Goal: Transaction & Acquisition: Obtain resource

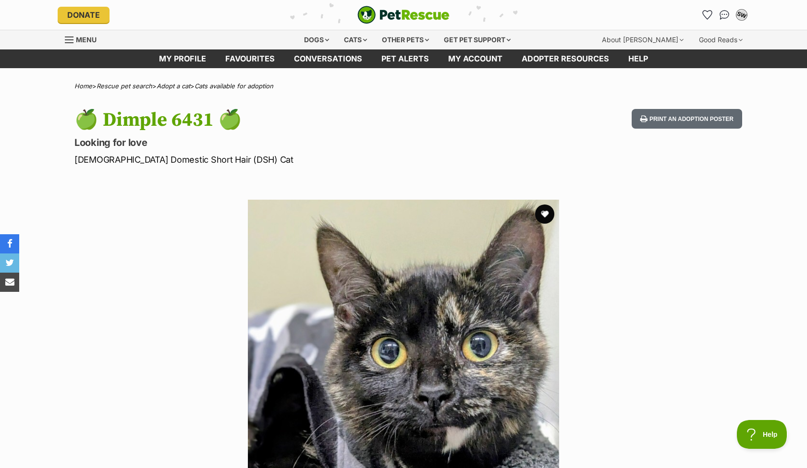
click at [746, 12] on div "SW" at bounding box center [742, 15] width 12 height 12
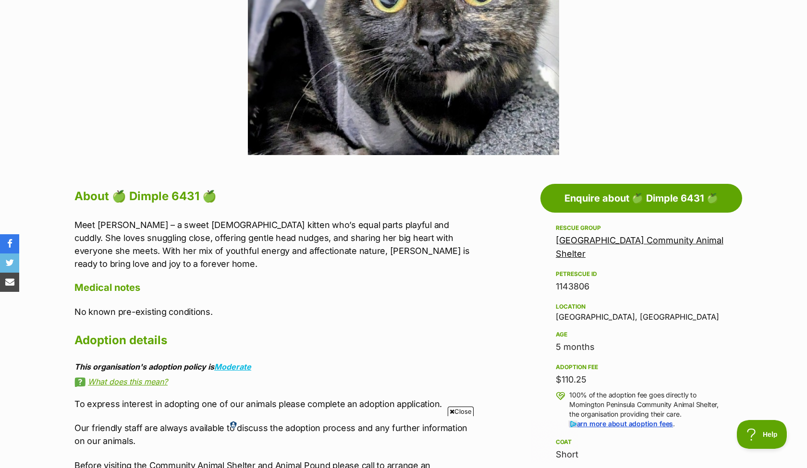
scroll to position [354, 0]
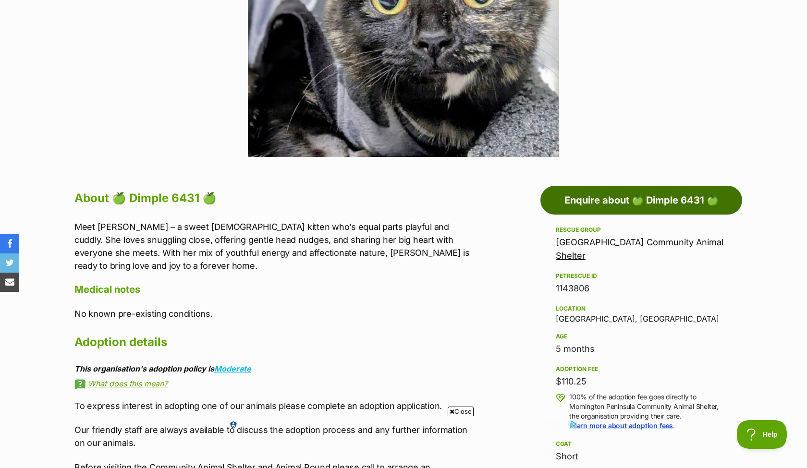
click at [643, 197] on link "Enquire about 🍏 Dimple 6431 🍏" at bounding box center [641, 200] width 202 height 29
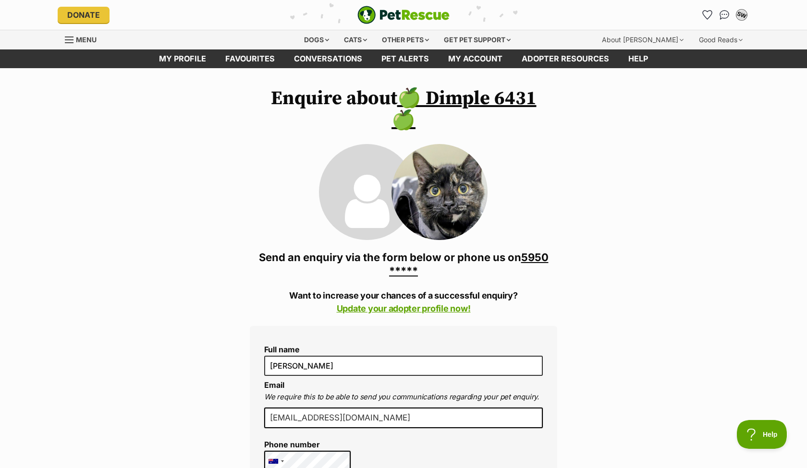
click at [739, 11] on div "SW" at bounding box center [742, 15] width 12 height 12
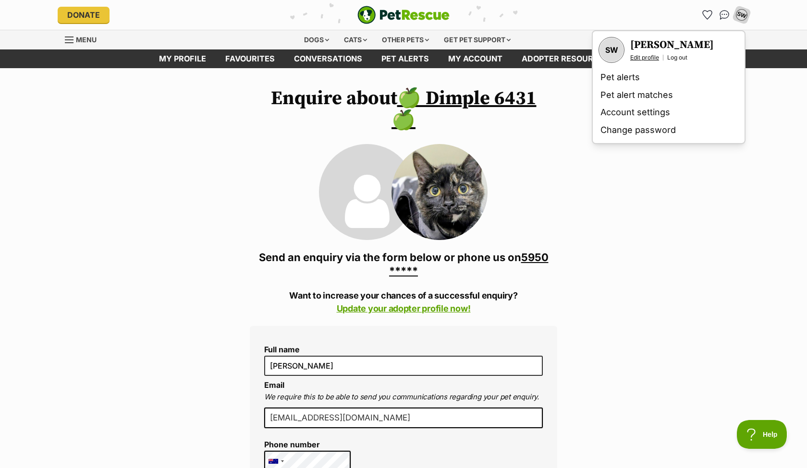
click at [653, 56] on link "Edit profile" at bounding box center [644, 58] width 29 height 8
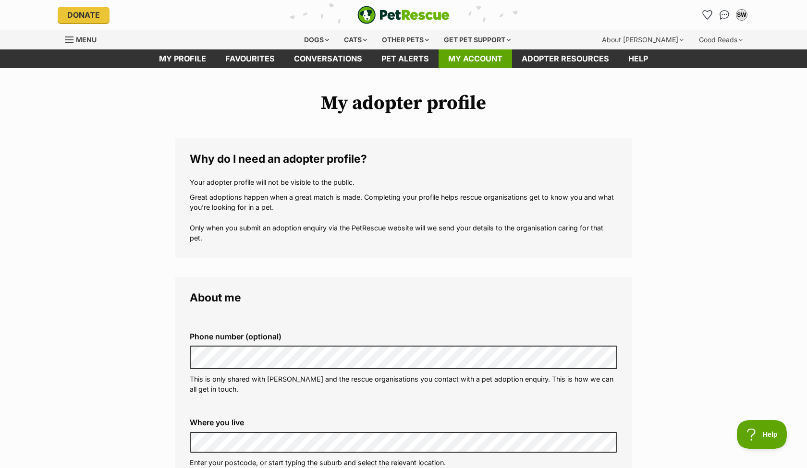
click at [459, 64] on link "My account" at bounding box center [476, 58] width 74 height 19
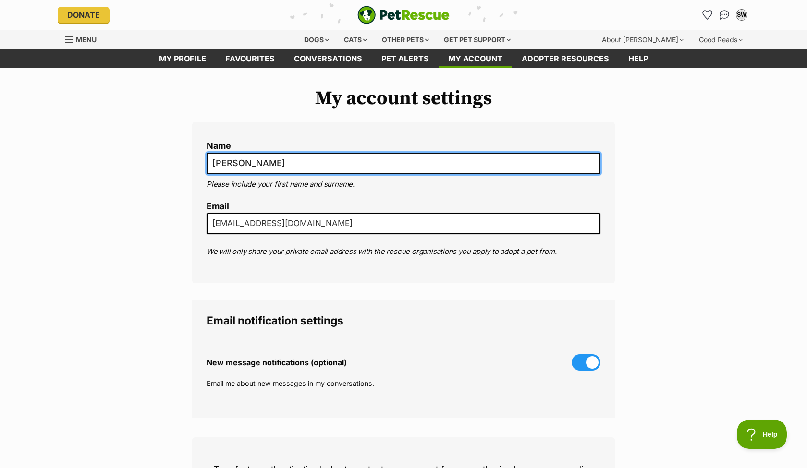
click at [270, 162] on input "[PERSON_NAME]" at bounding box center [404, 164] width 394 height 22
type input "md azmiri"
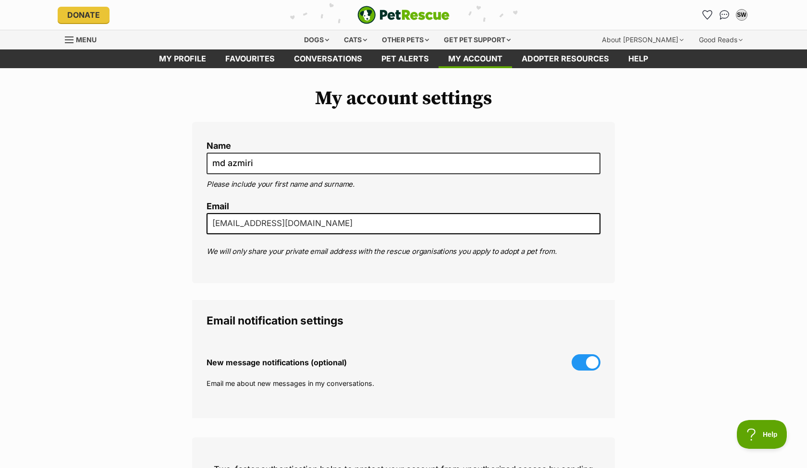
click at [373, 318] on legend "Email notification settings" at bounding box center [404, 321] width 394 height 12
click at [518, 273] on div "Name md azmiri Please include your first name and surname. Email win.sheikh@yah…" at bounding box center [403, 202] width 423 height 161
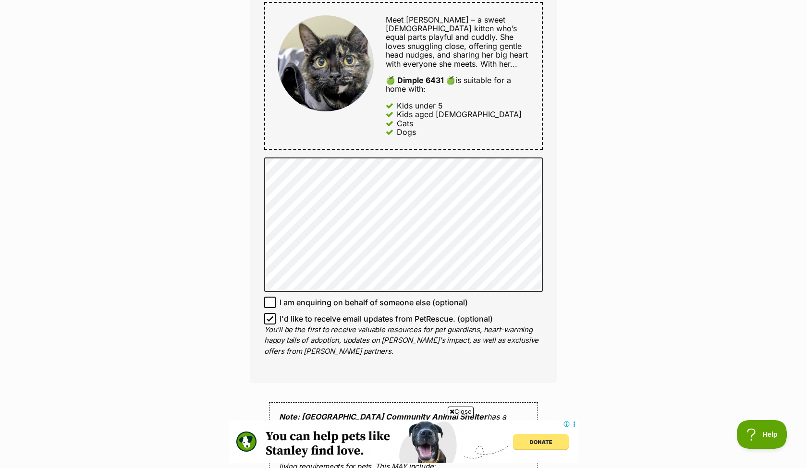
click at [601, 272] on div "Enquire about 🍏 Dimple 6431 🍏 5950 1838 Send an enquiry via the form below or p…" at bounding box center [403, 125] width 807 height 1256
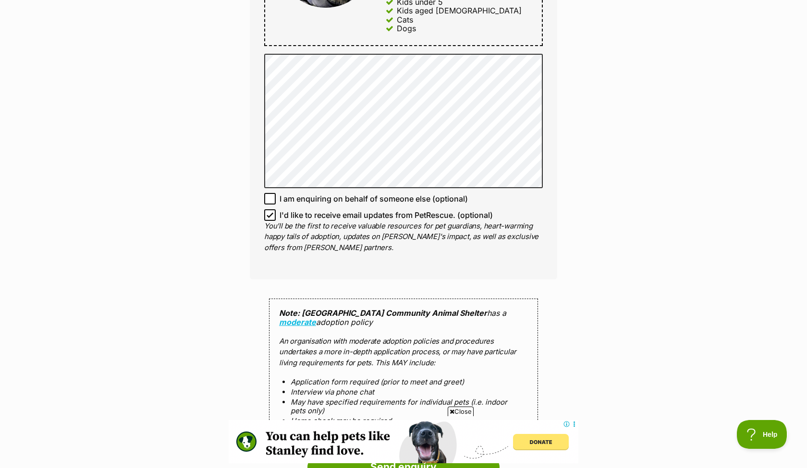
scroll to position [811, 0]
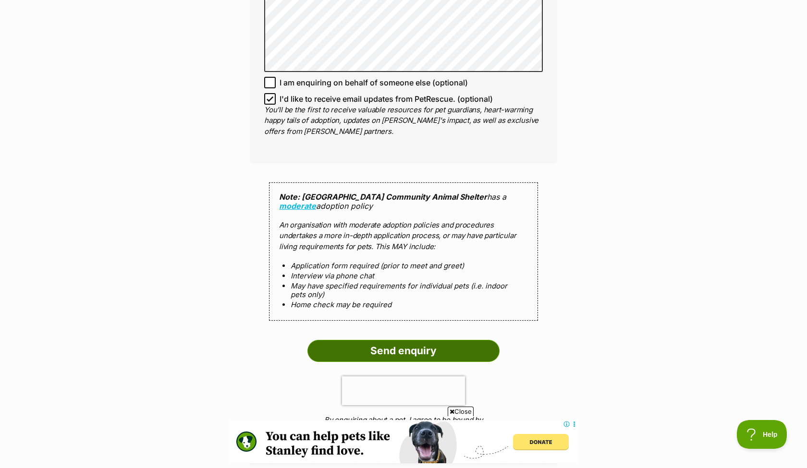
click at [454, 340] on input "Send enquiry" at bounding box center [403, 351] width 192 height 22
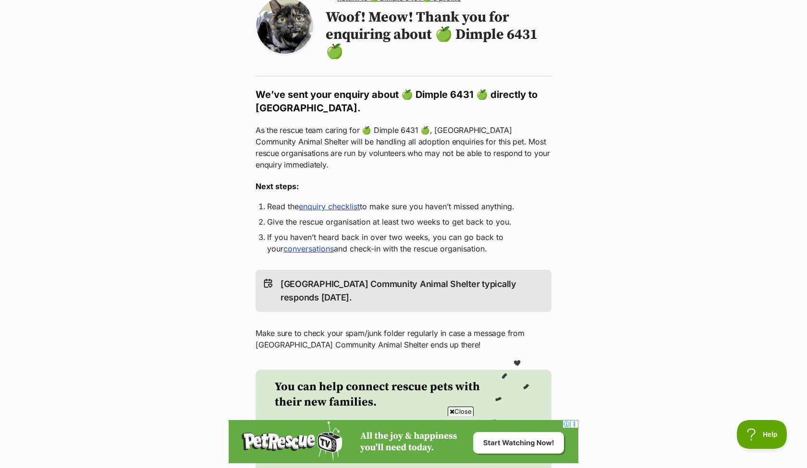
scroll to position [102, 0]
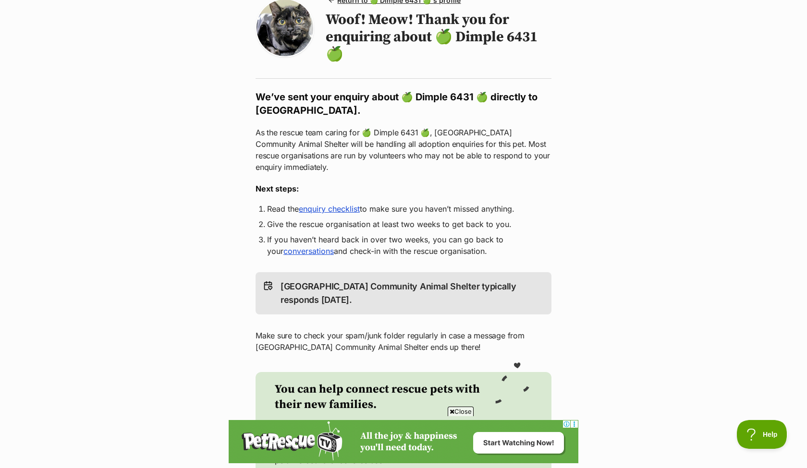
click at [344, 208] on link "enquiry checklist" at bounding box center [329, 209] width 61 height 10
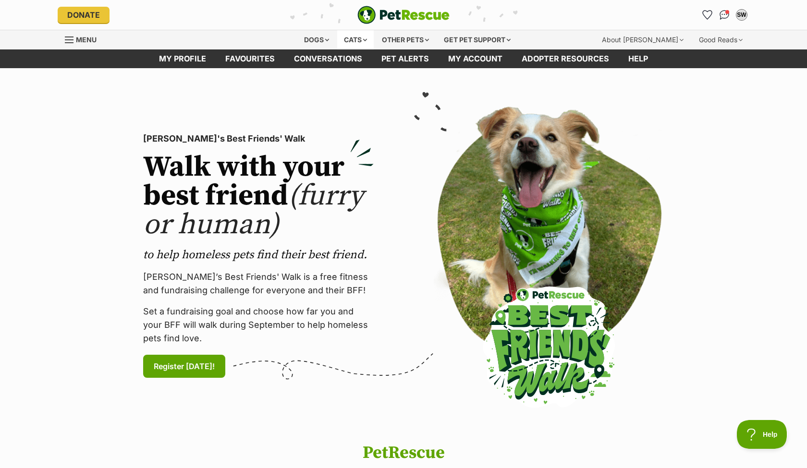
click at [348, 42] on div "Cats" at bounding box center [355, 39] width 37 height 19
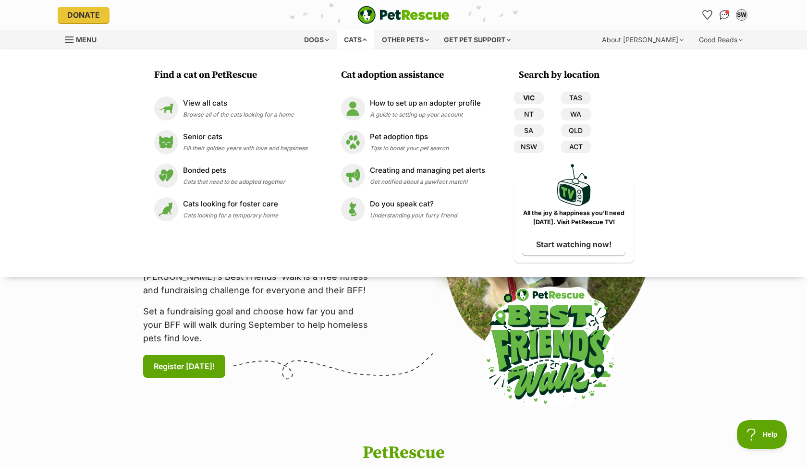
click at [533, 98] on link "VIC" at bounding box center [529, 98] width 30 height 12
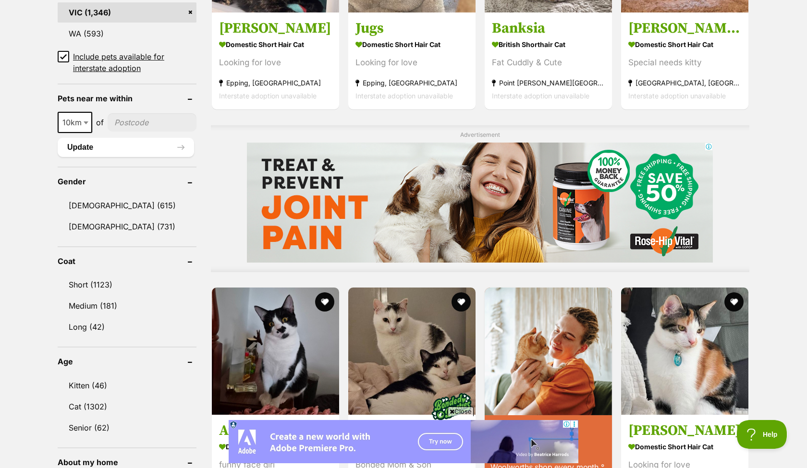
scroll to position [669, 0]
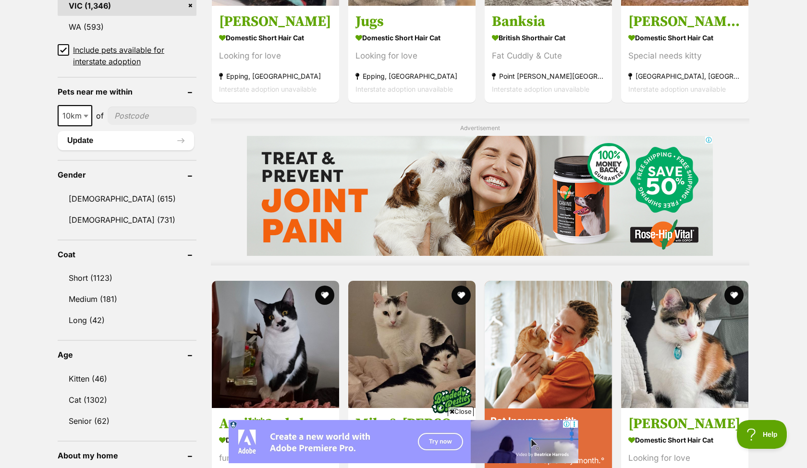
click at [66, 47] on icon at bounding box center [63, 50] width 7 height 7
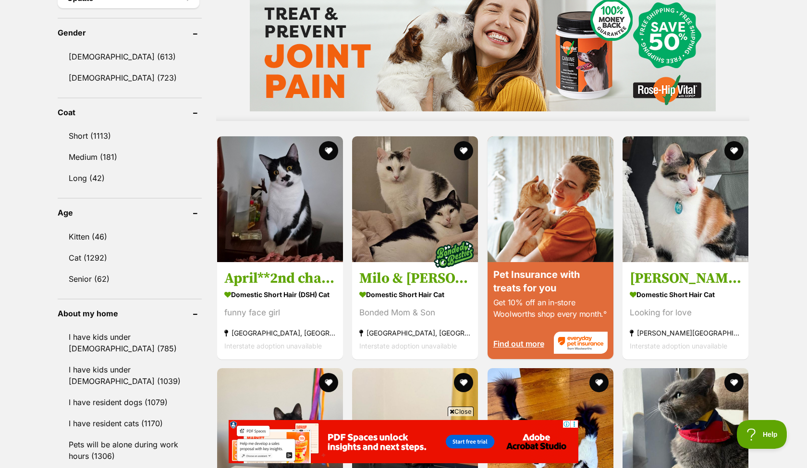
scroll to position [805, 0]
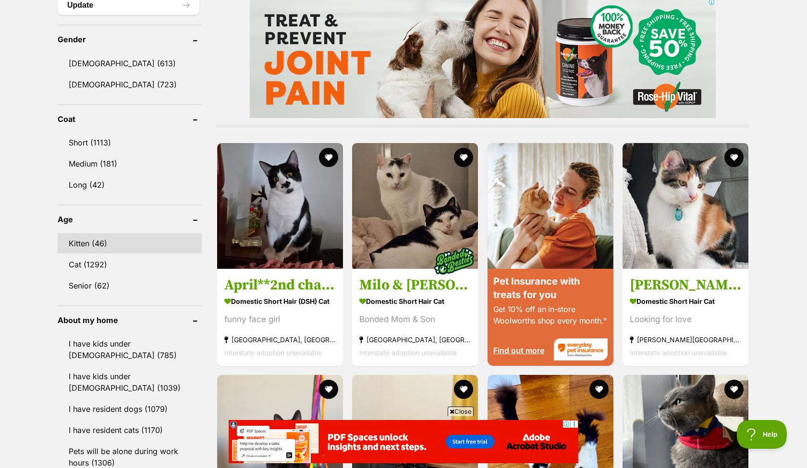
click at [96, 233] on link "Kitten (46)" at bounding box center [130, 243] width 144 height 20
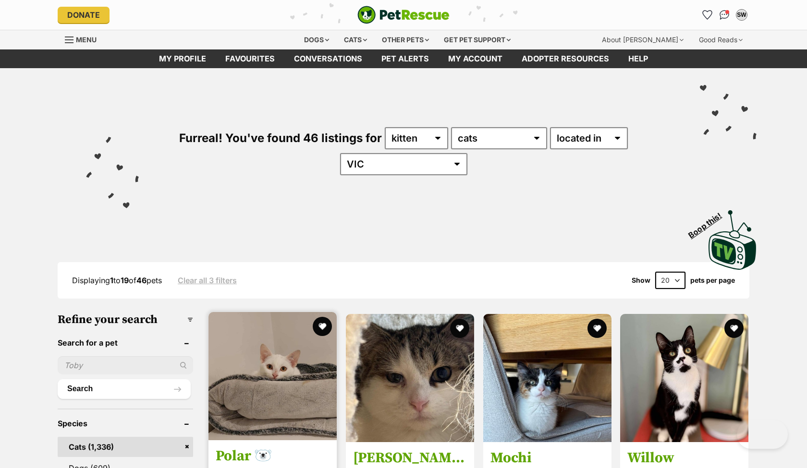
click at [258, 375] on img at bounding box center [272, 376] width 128 height 128
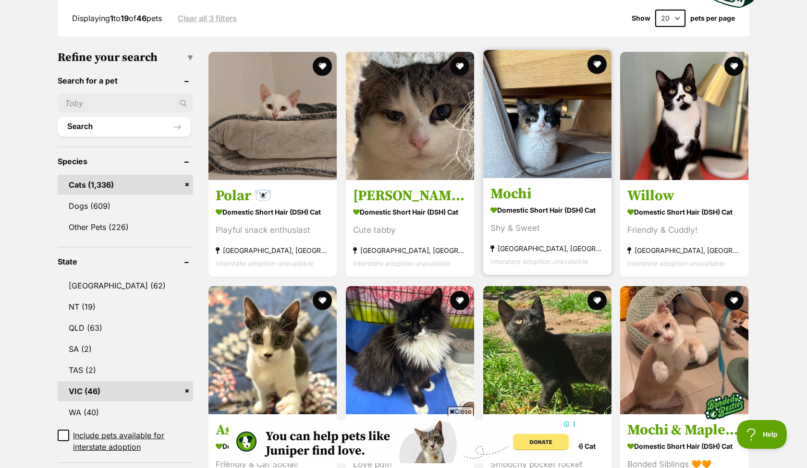
click at [515, 112] on img at bounding box center [547, 114] width 128 height 128
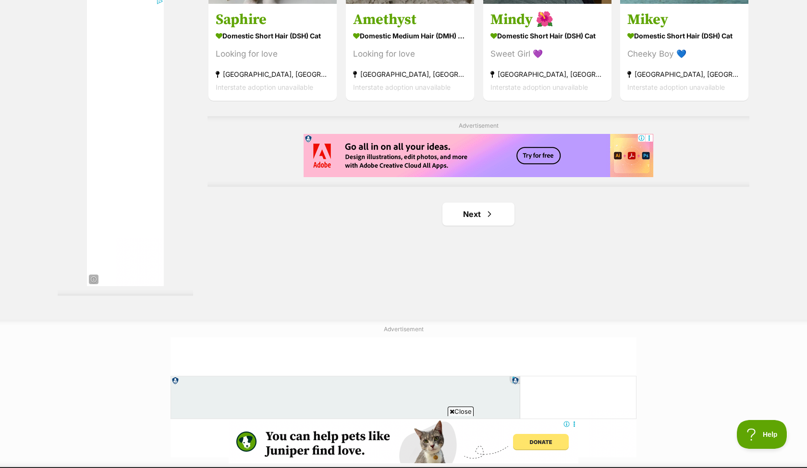
scroll to position [1651, 0]
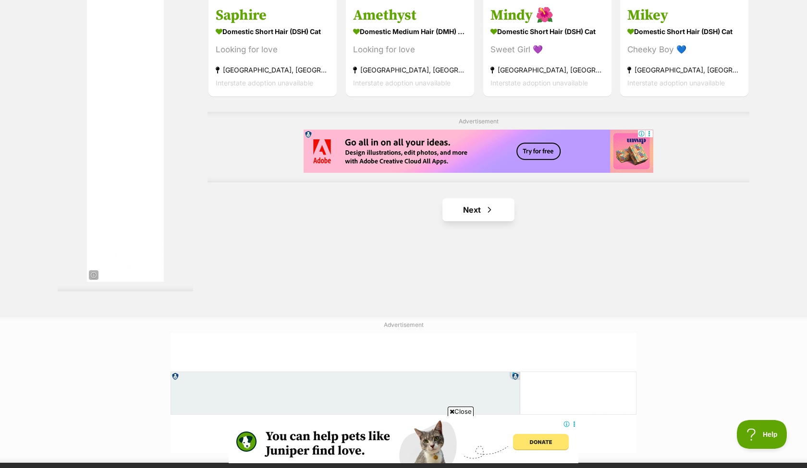
click at [464, 221] on link "Next" at bounding box center [478, 209] width 72 height 23
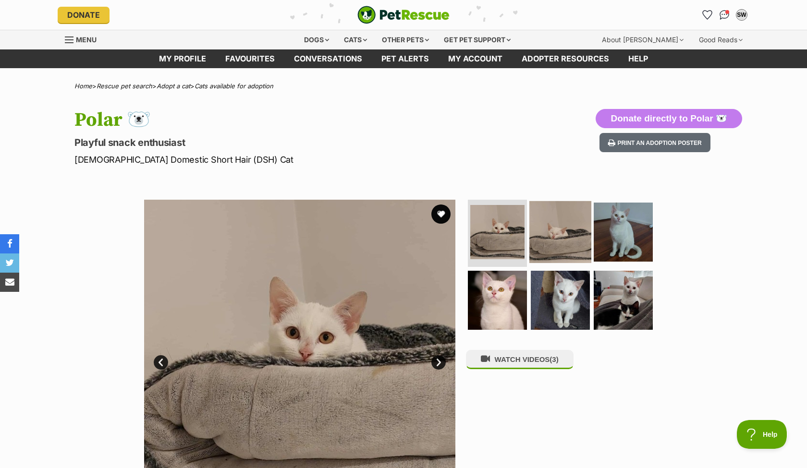
click at [564, 235] on img at bounding box center [560, 232] width 62 height 62
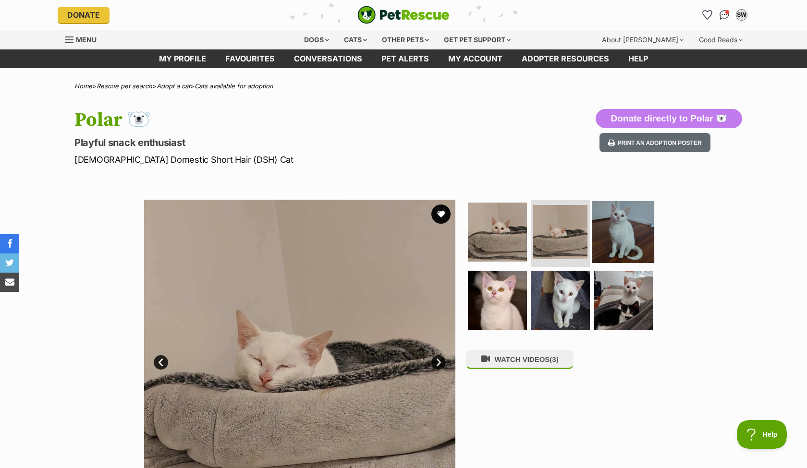
click at [623, 233] on img at bounding box center [623, 232] width 62 height 62
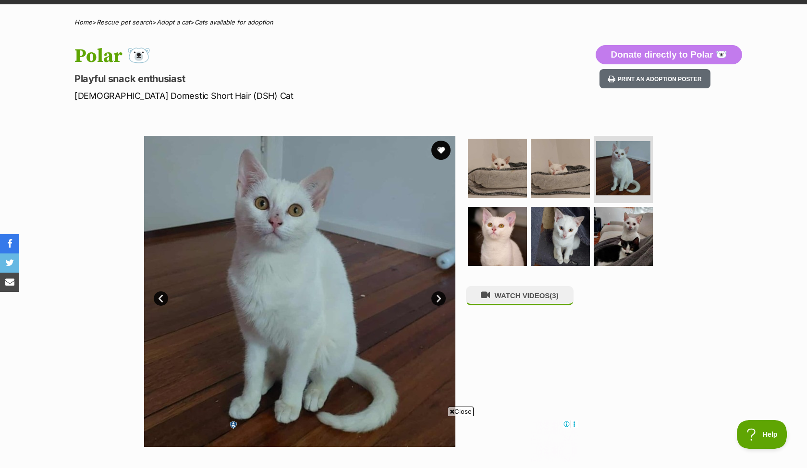
scroll to position [66, 0]
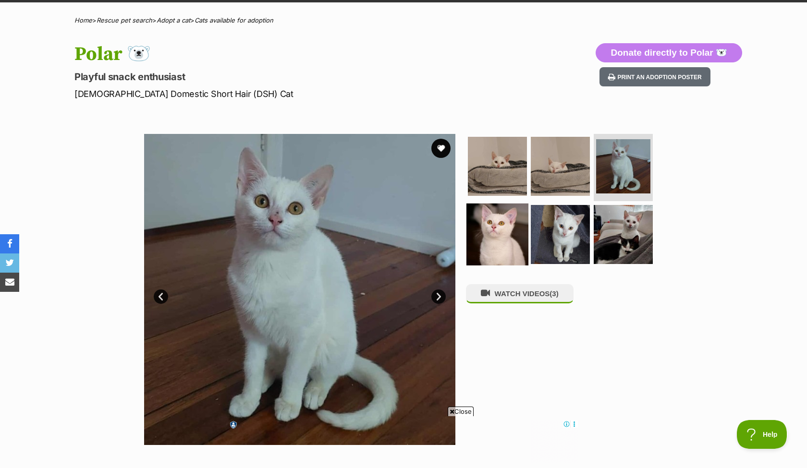
click at [495, 225] on img at bounding box center [497, 234] width 62 height 62
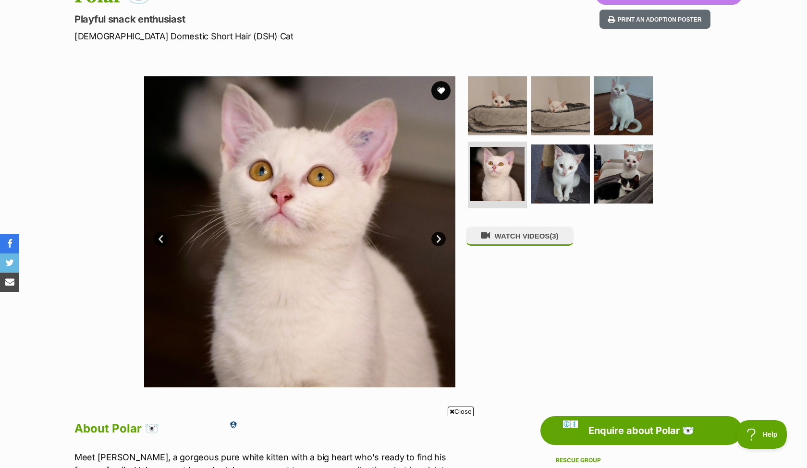
scroll to position [145, 0]
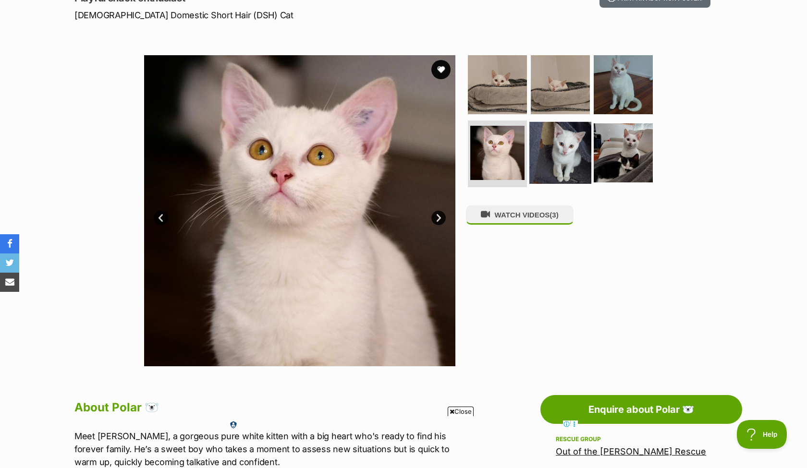
click at [572, 153] on img at bounding box center [560, 153] width 62 height 62
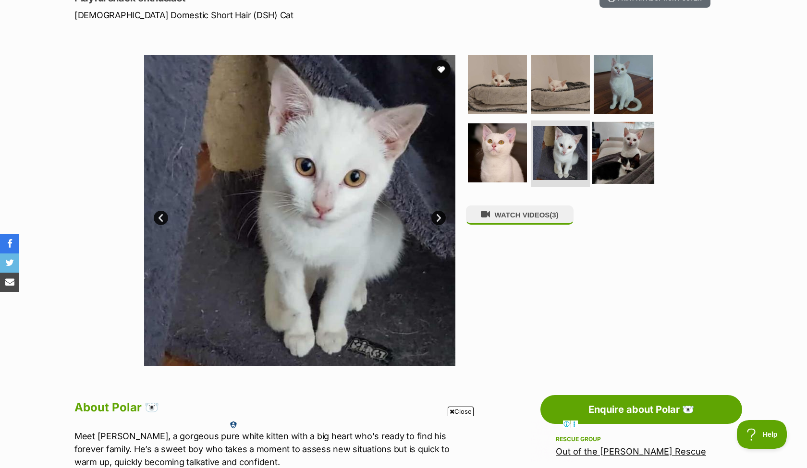
click at [620, 148] on img at bounding box center [623, 153] width 62 height 62
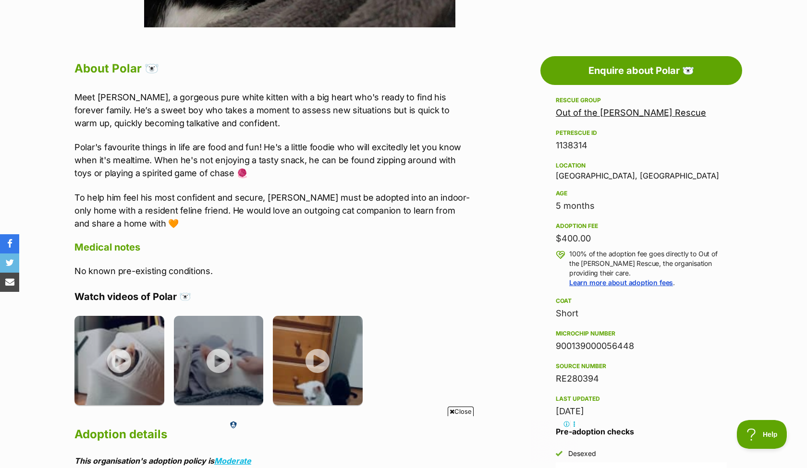
scroll to position [485, 0]
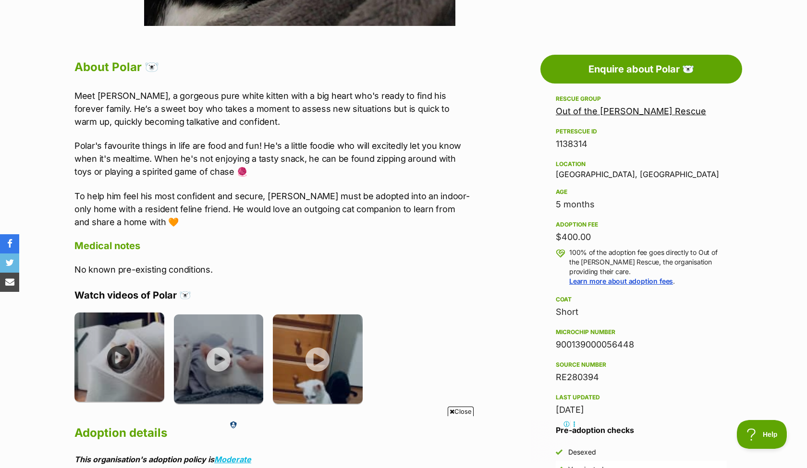
click at [117, 363] on img at bounding box center [119, 358] width 90 height 90
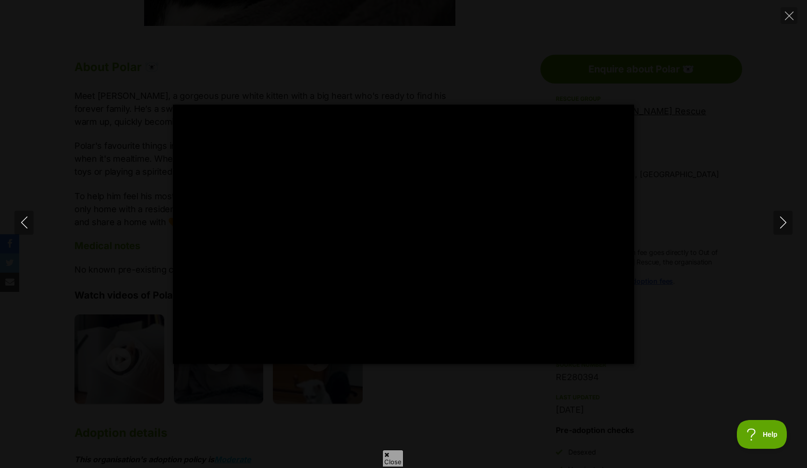
scroll to position [0, 0]
type input "100"
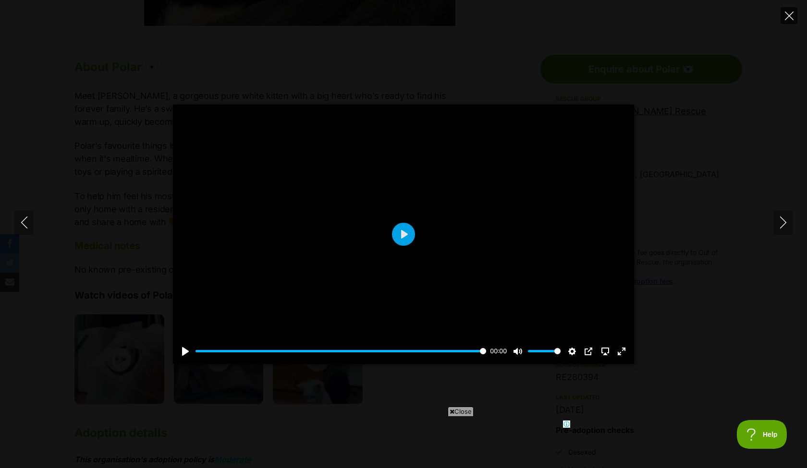
click at [793, 14] on icon "Close" at bounding box center [789, 16] width 9 height 9
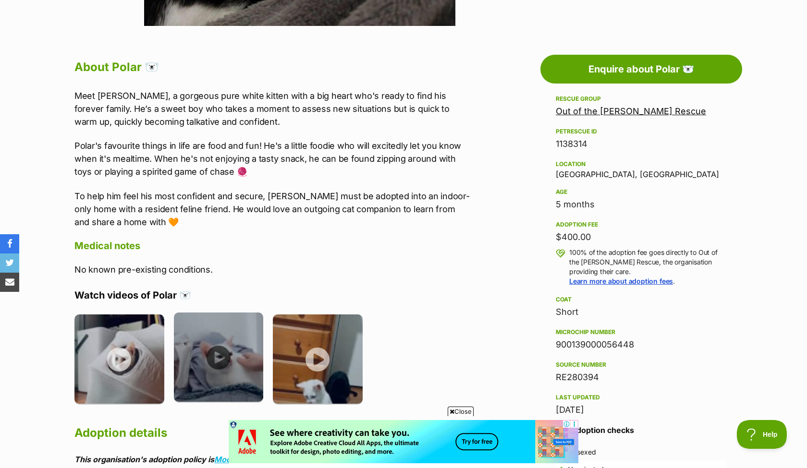
click at [222, 358] on img at bounding box center [219, 358] width 90 height 90
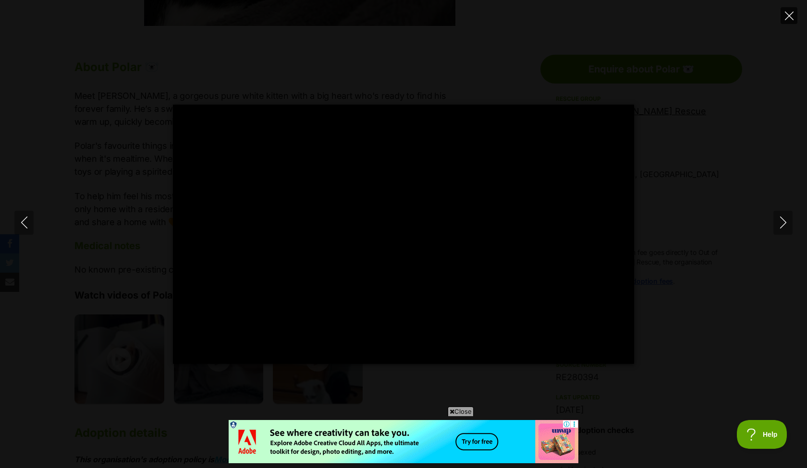
click at [792, 15] on icon "Close" at bounding box center [789, 16] width 9 height 9
type input "98.09"
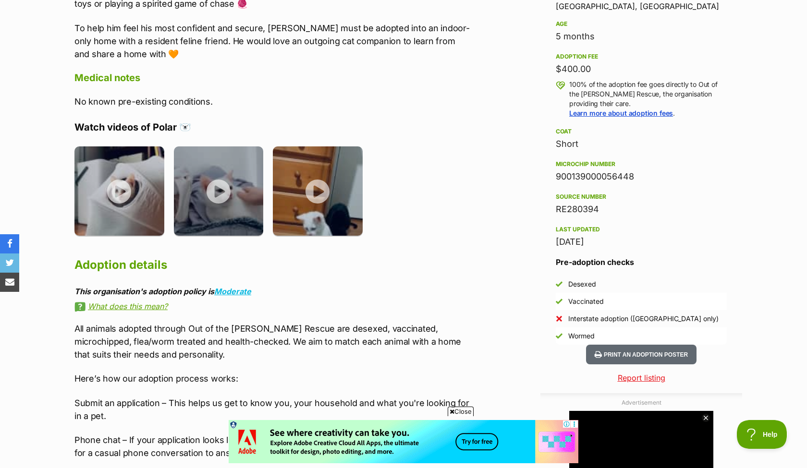
scroll to position [650, 0]
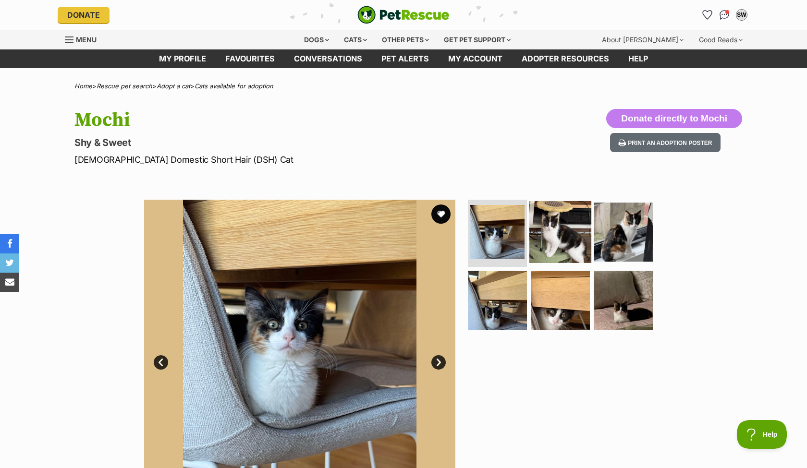
click at [561, 226] on img at bounding box center [560, 232] width 62 height 62
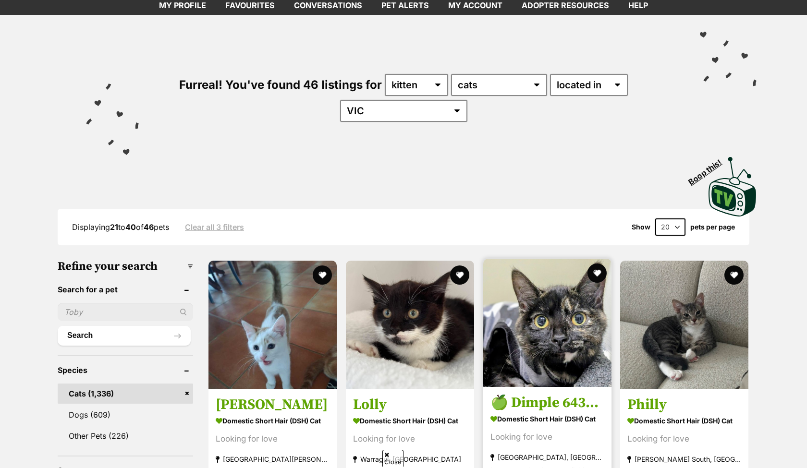
scroll to position [104, 0]
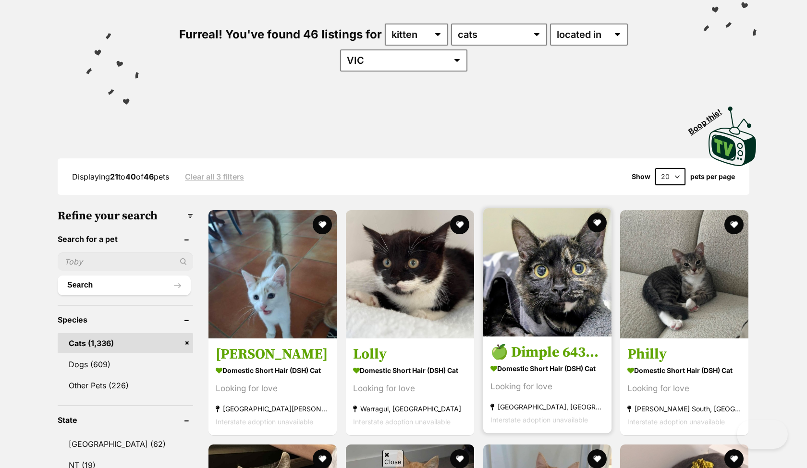
click at [553, 298] on img at bounding box center [547, 272] width 128 height 128
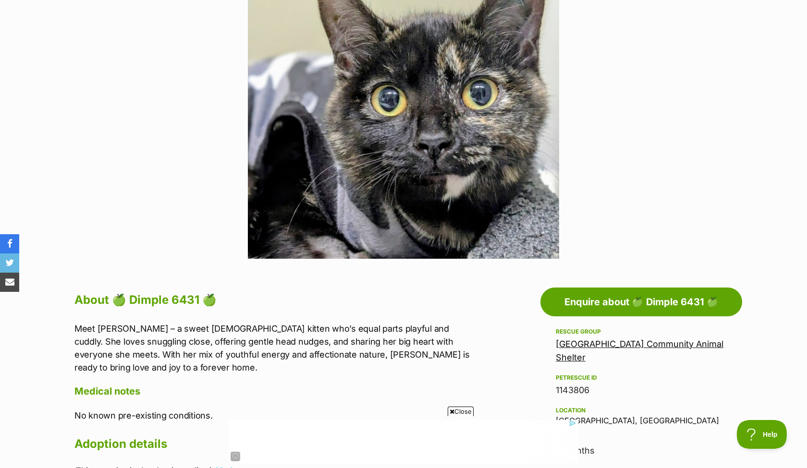
scroll to position [253, 0]
click at [570, 353] on link "Mornington Peninsula Community Animal Shelter" at bounding box center [640, 351] width 168 height 24
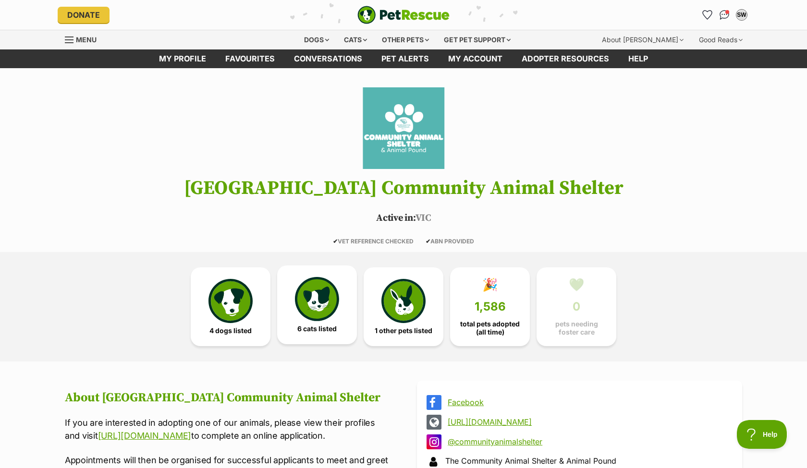
click at [314, 316] on img at bounding box center [317, 299] width 44 height 44
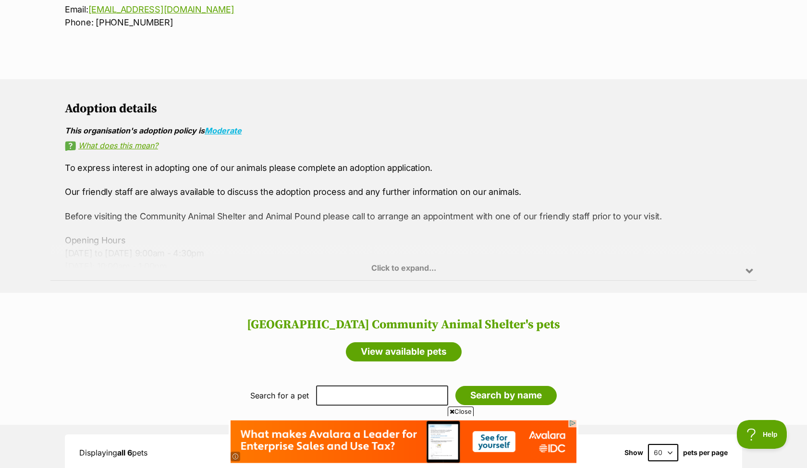
scroll to position [595, 0]
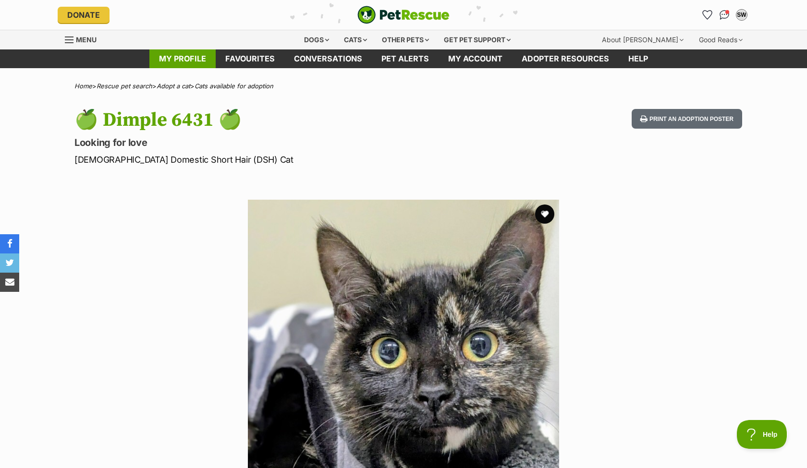
click at [174, 62] on link "My profile" at bounding box center [182, 58] width 66 height 19
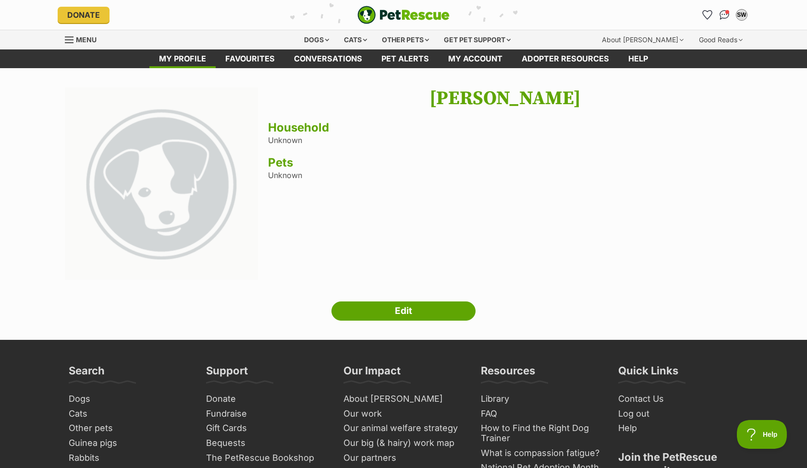
click at [76, 37] on span "Menu" at bounding box center [86, 40] width 21 height 8
